Goal: Information Seeking & Learning: Learn about a topic

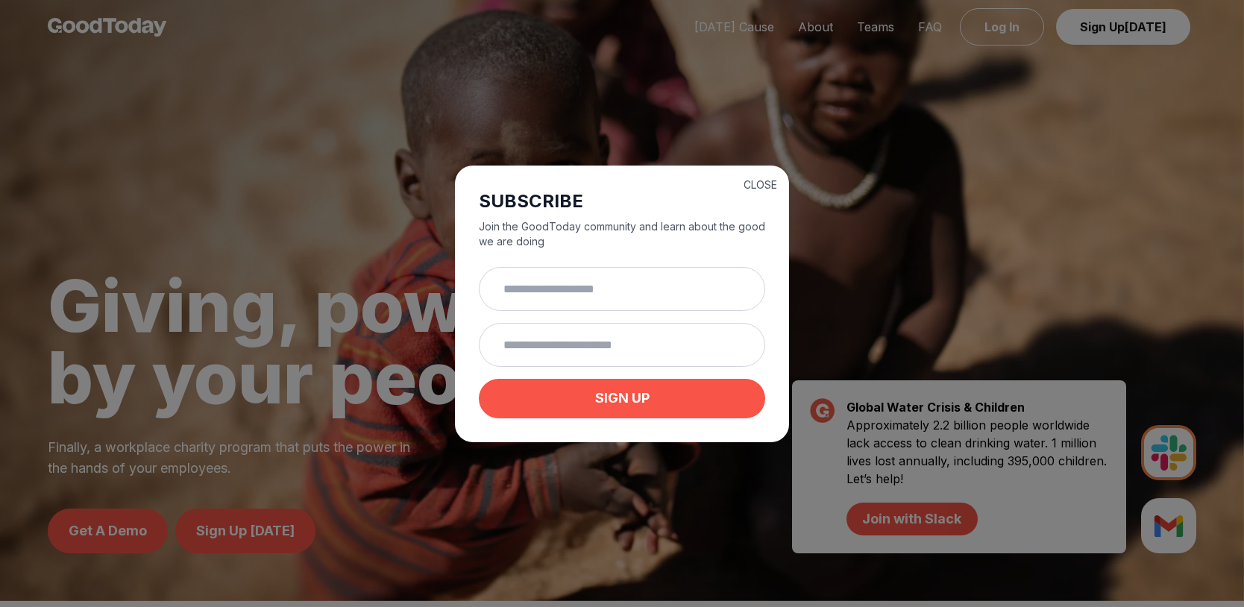
scroll to position [16, 0]
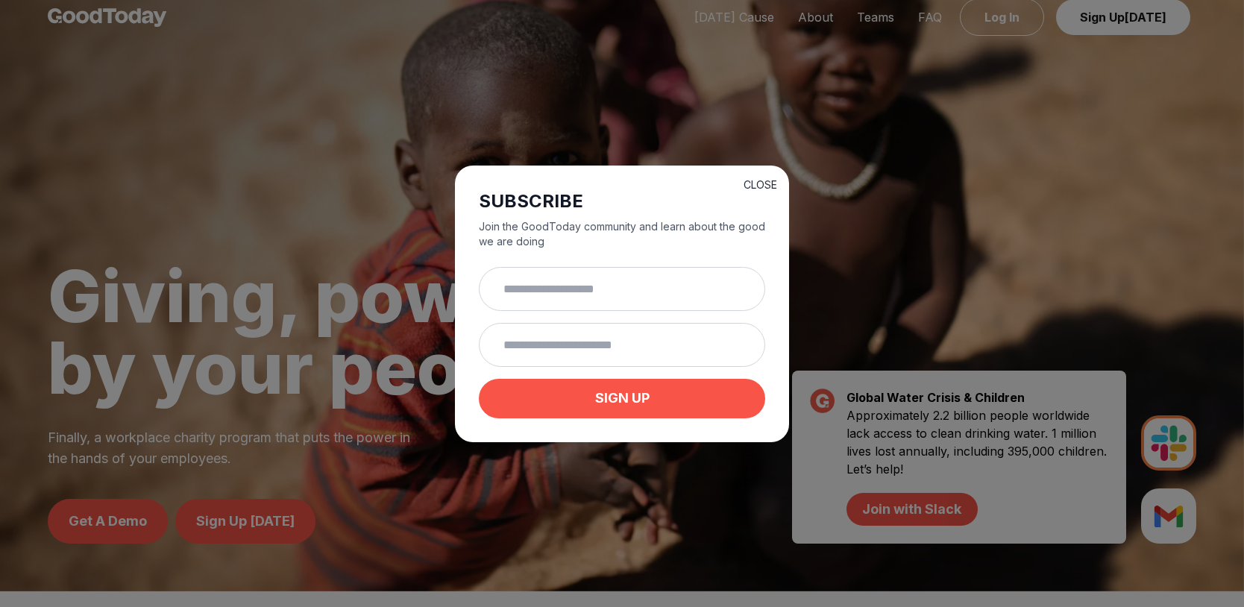
click at [755, 179] on button "CLOSE" at bounding box center [760, 184] width 34 height 15
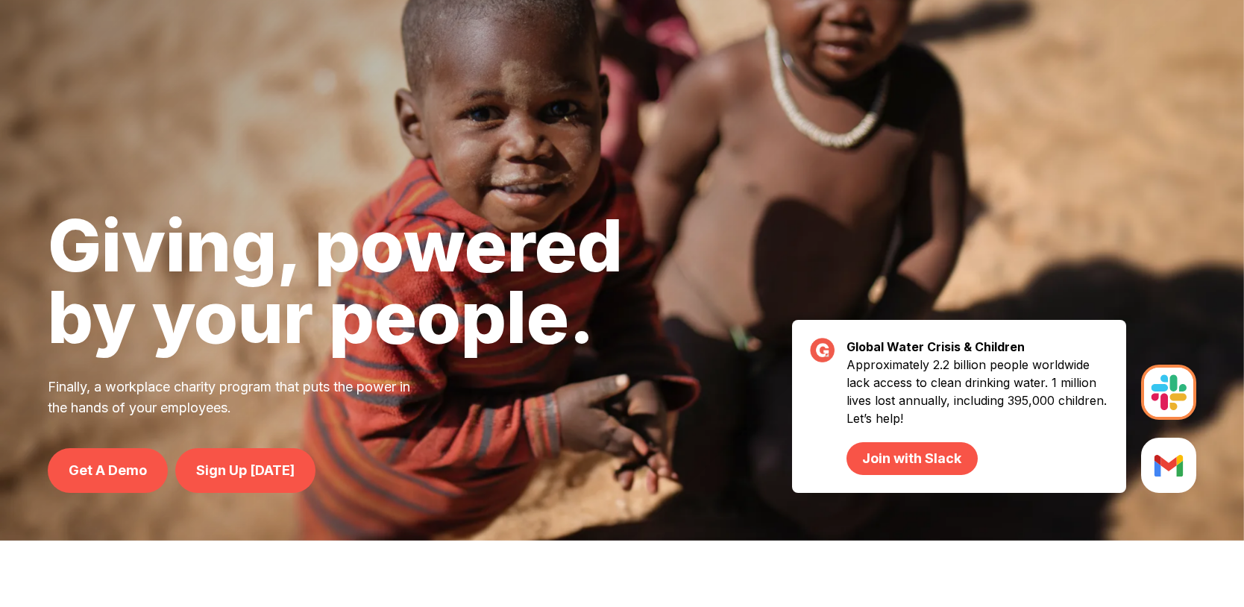
scroll to position [0, 0]
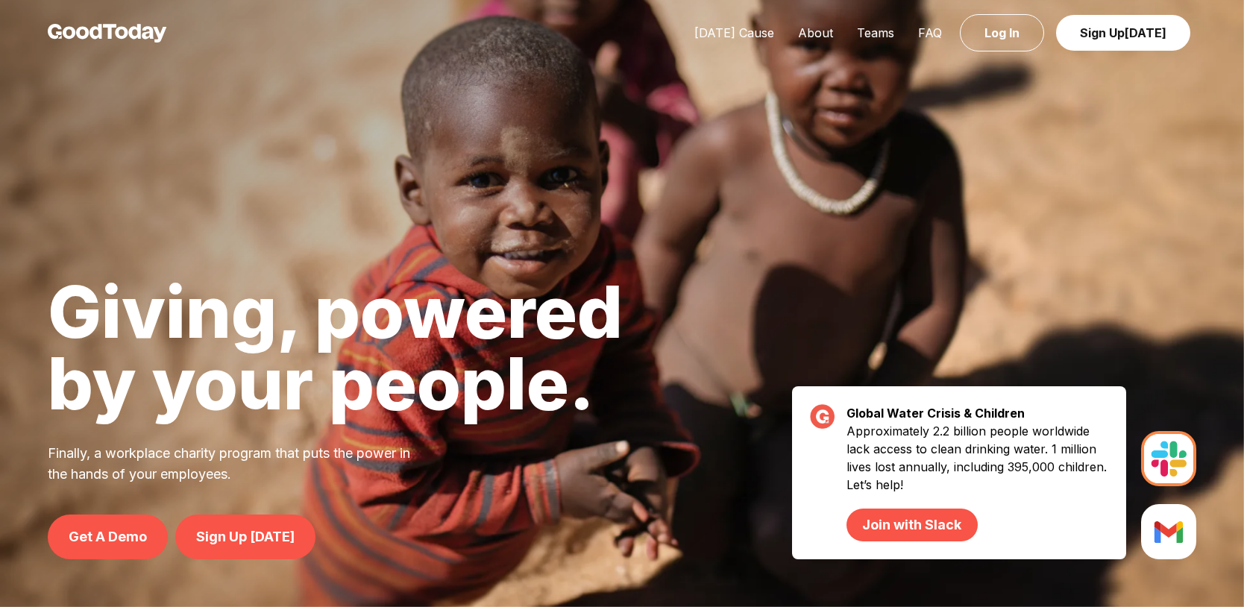
click at [1019, 312] on div at bounding box center [622, 303] width 1244 height 607
click at [822, 34] on link "About" at bounding box center [815, 32] width 59 height 15
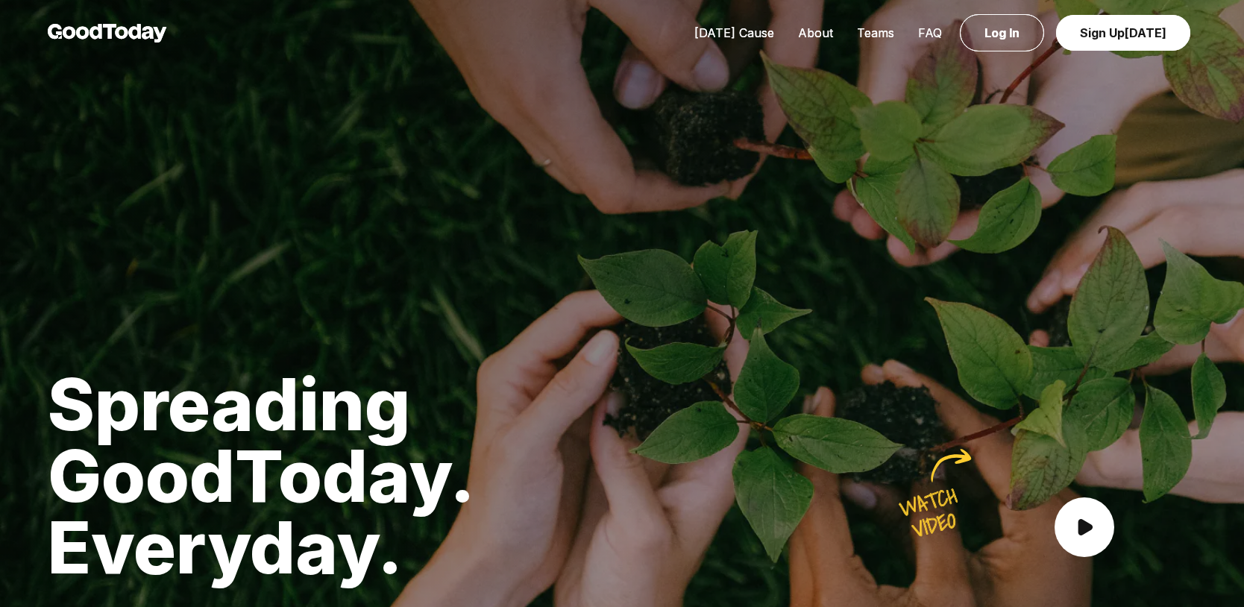
click at [939, 28] on link "FAQ" at bounding box center [930, 32] width 48 height 15
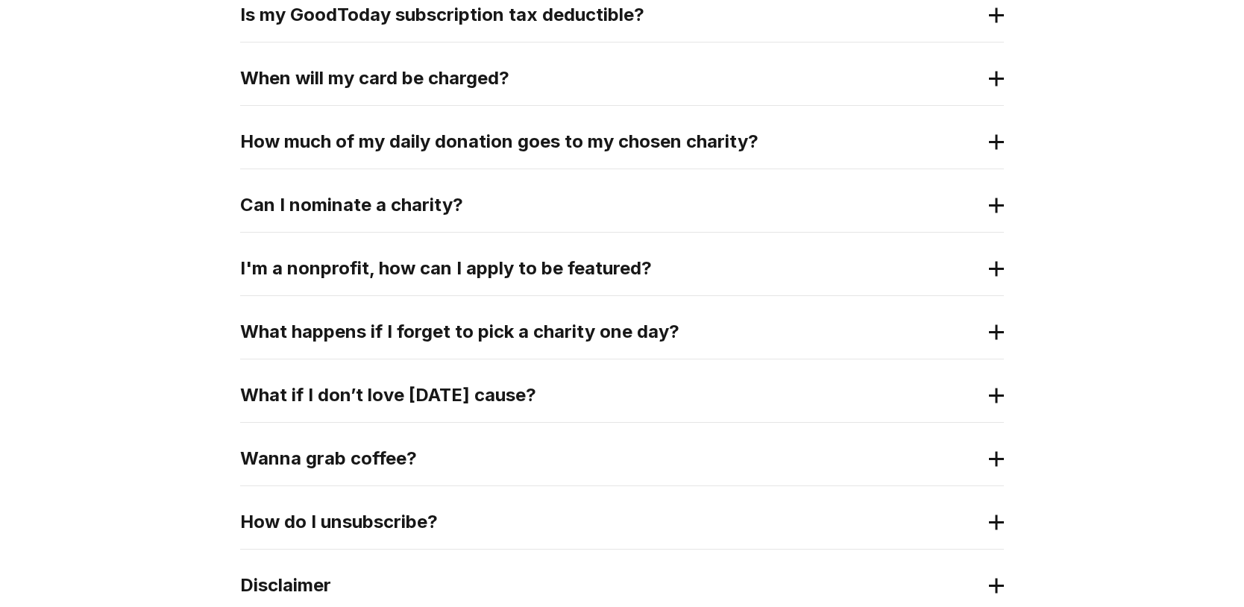
scroll to position [530, 0]
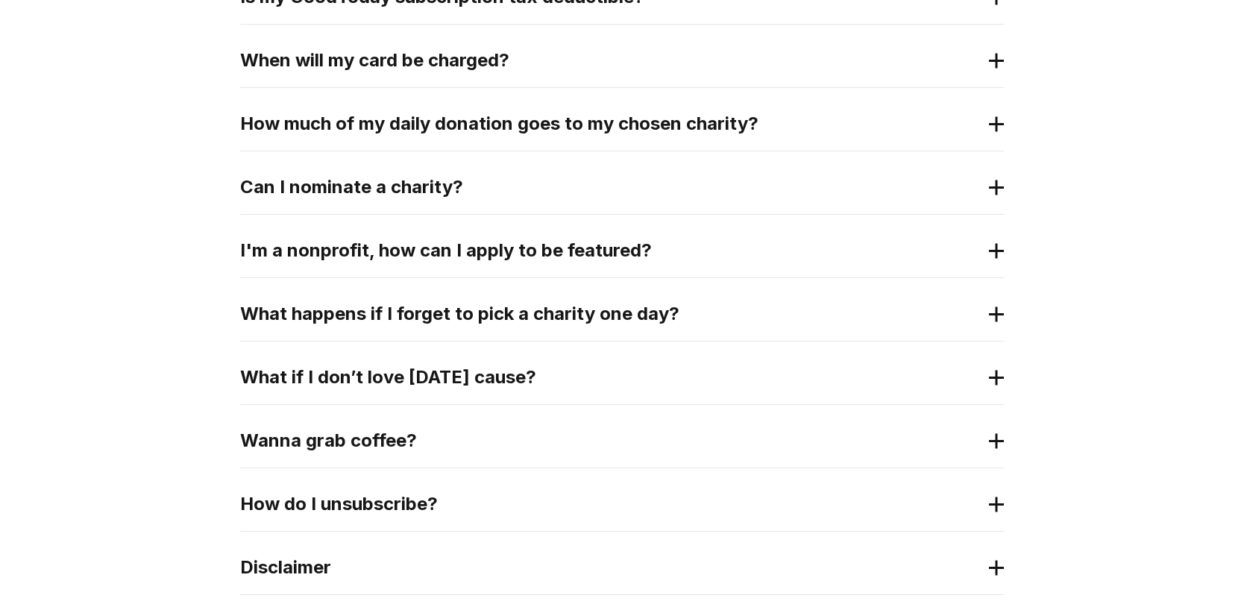
click at [998, 184] on icon at bounding box center [996, 188] width 15 height 16
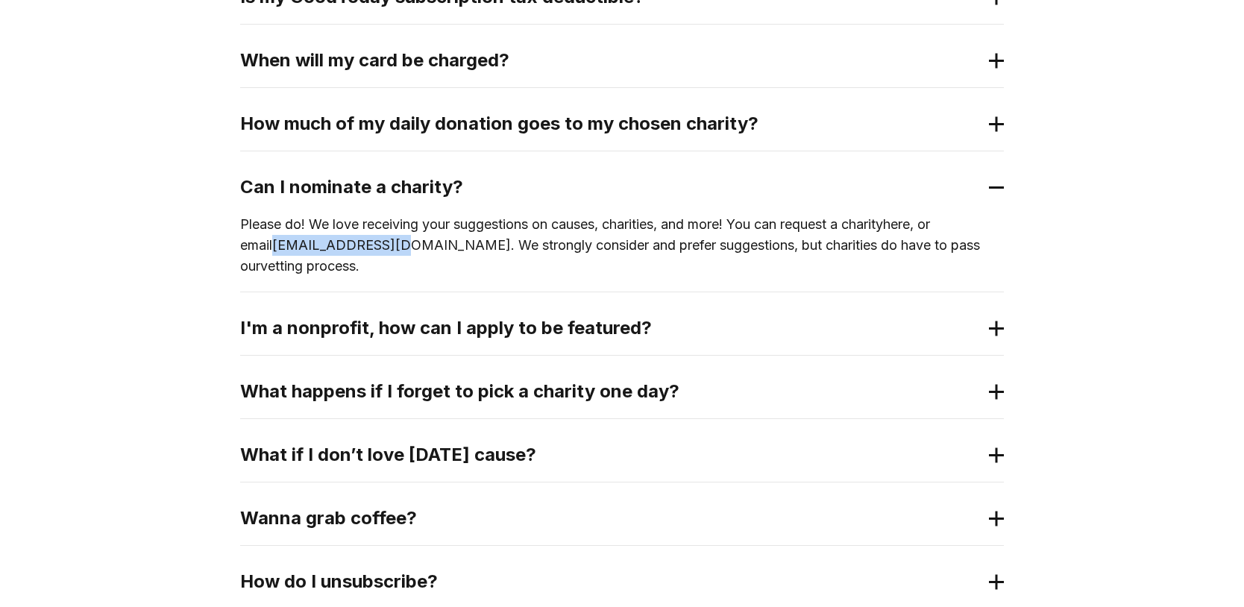
drag, startPoint x: 236, startPoint y: 242, endPoint x: 368, endPoint y: 244, distance: 131.3
click at [368, 244] on div "How does GoodToday work? Who does GoodToday help? Is my GoodToday subscription …" at bounding box center [622, 257] width 1244 height 979
click at [996, 321] on 2 at bounding box center [996, 328] width 0 height 15
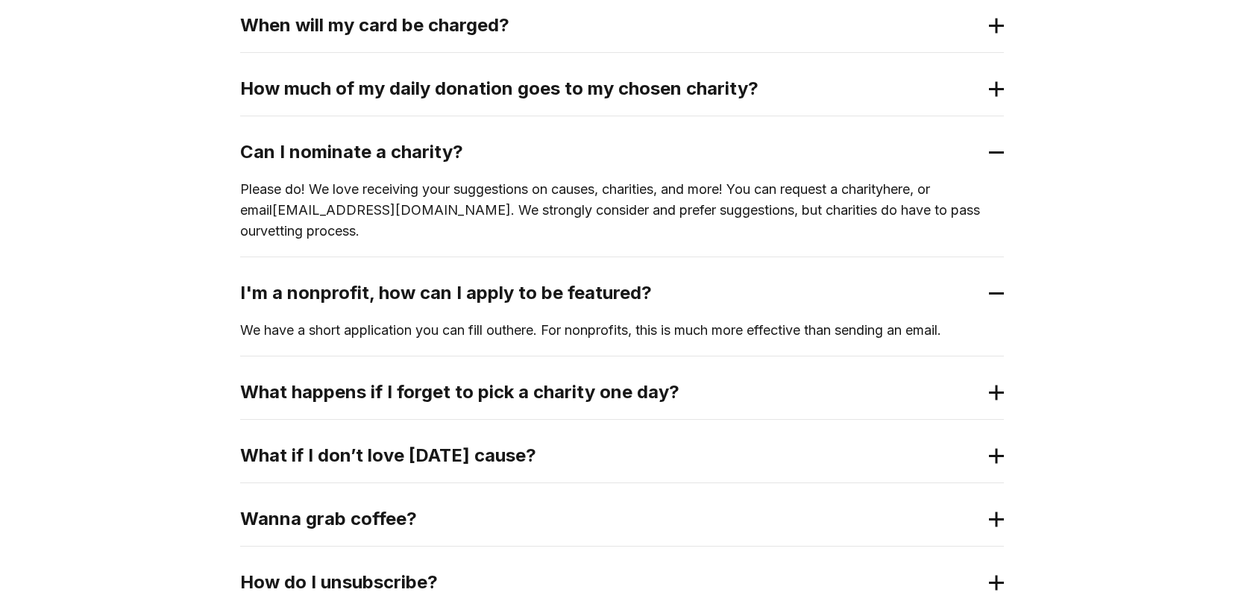
scroll to position [567, 0]
